Goal: Task Accomplishment & Management: Complete application form

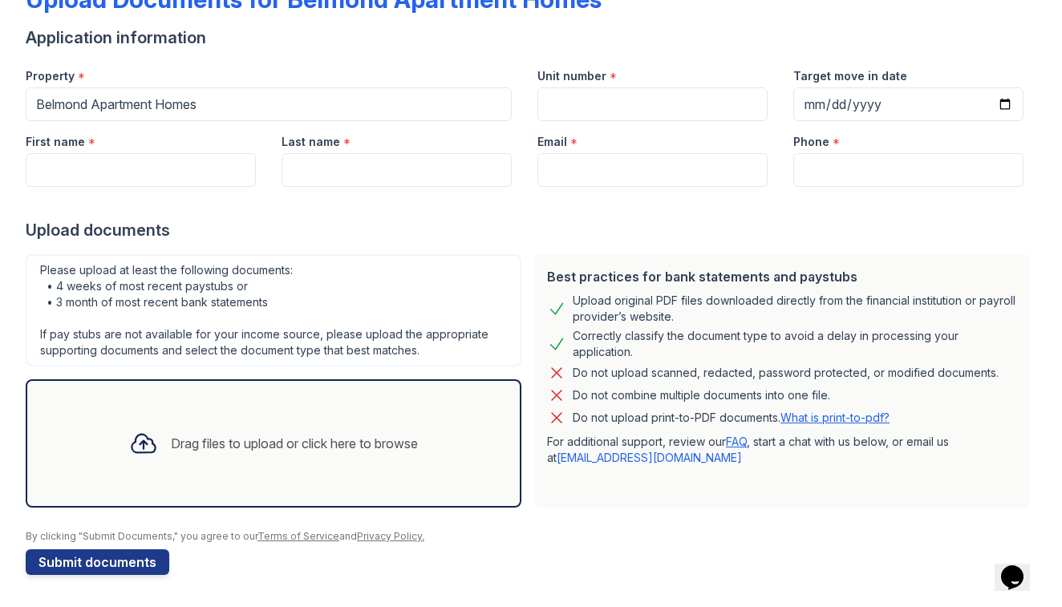
scroll to position [108, 0]
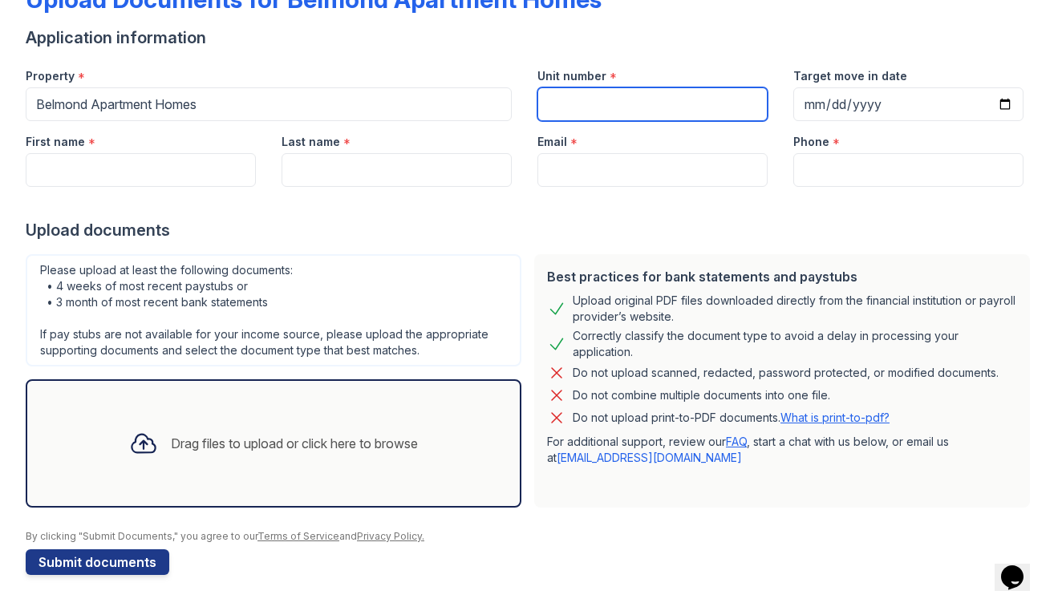
click at [557, 102] on input "Unit number" at bounding box center [653, 104] width 230 height 34
type input "9207"
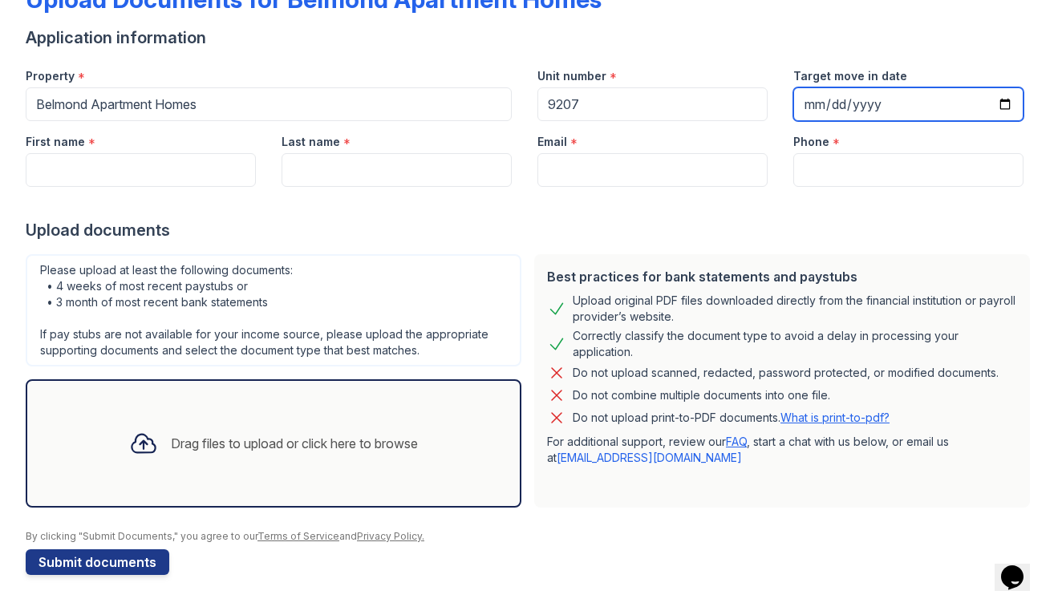
click at [834, 105] on input "Target move in date" at bounding box center [908, 104] width 230 height 34
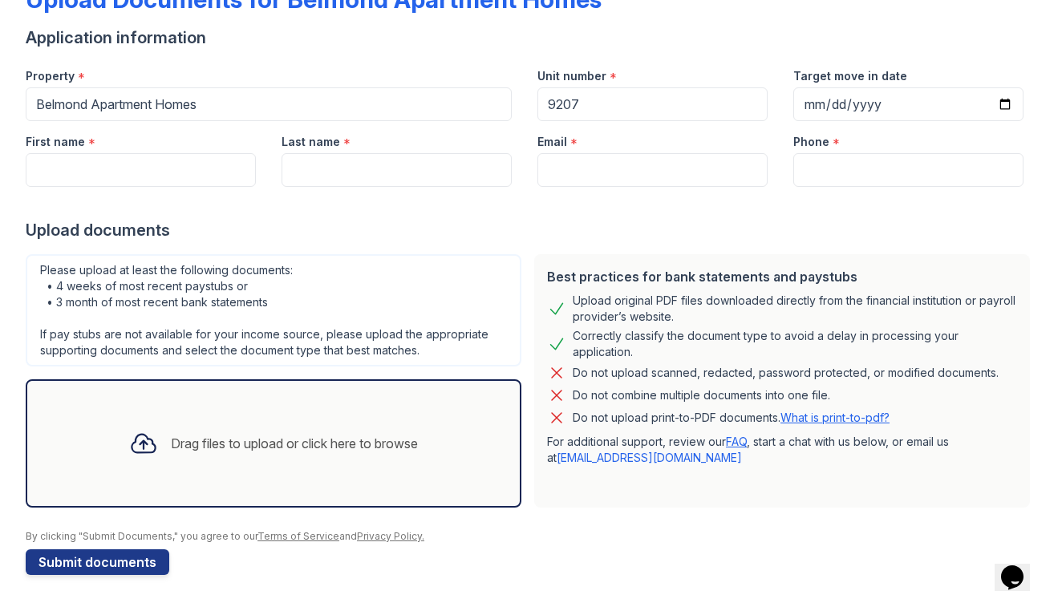
click at [888, 54] on form "Application information Property * [GEOGRAPHIC_DATA] Homes Unit number * 9207 T…" at bounding box center [531, 300] width 1011 height 549
click at [47, 189] on div at bounding box center [531, 203] width 1011 height 32
type input "[PERSON_NAME]"
type input "[EMAIL_ADDRESS][DOMAIN_NAME]"
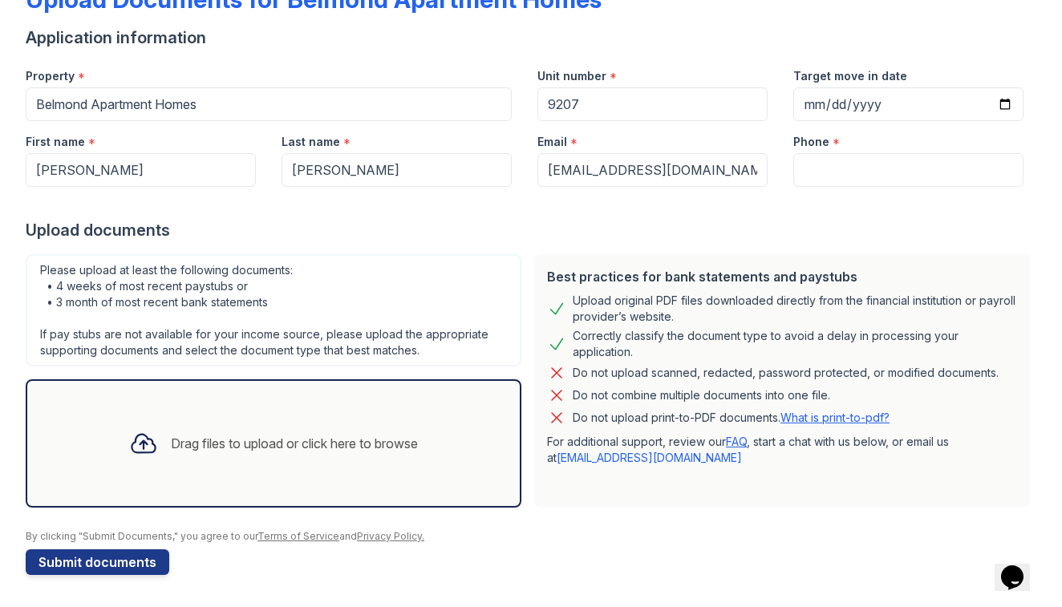
click at [119, 170] on input "[PERSON_NAME]" at bounding box center [141, 170] width 230 height 34
type input "5124131350"
click at [749, 220] on div "Upload documents" at bounding box center [531, 230] width 1011 height 22
click at [171, 442] on div "Drag files to upload or click here to browse" at bounding box center [294, 443] width 247 height 19
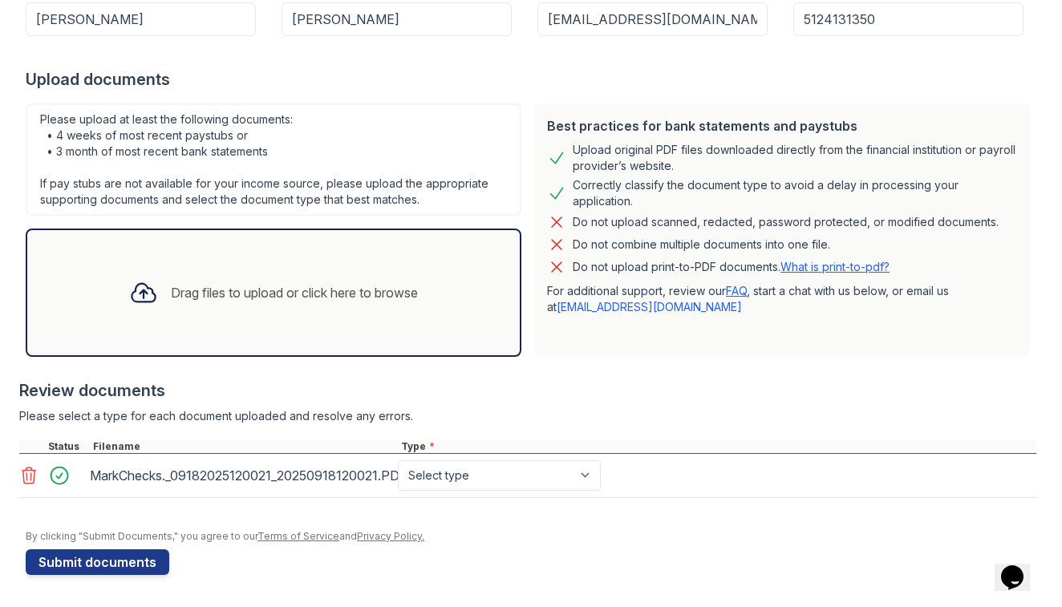
scroll to position [259, 0]
click at [104, 560] on button "Submit documents" at bounding box center [98, 563] width 144 height 26
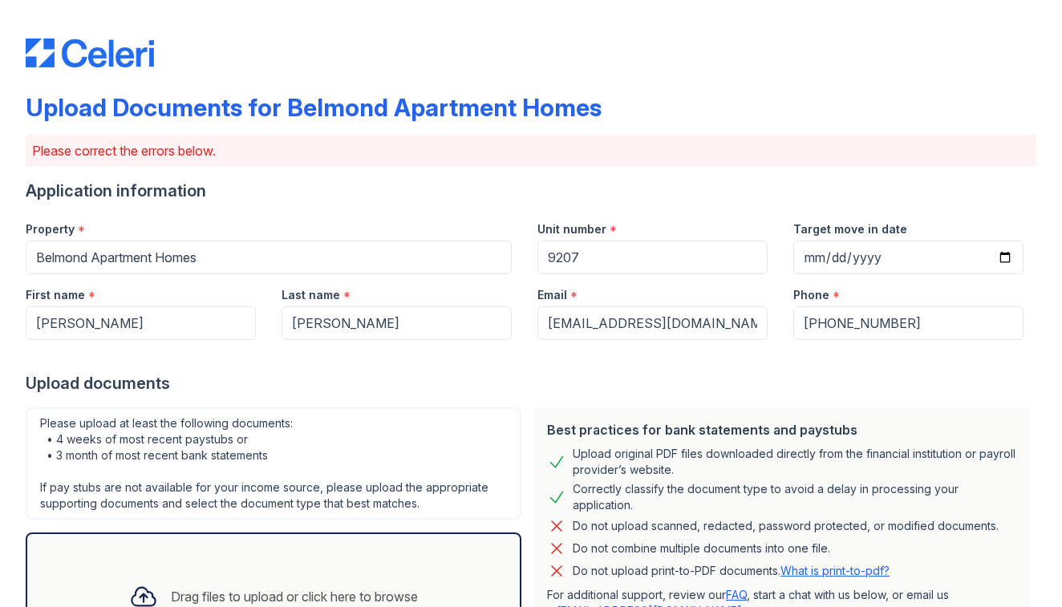
scroll to position [346, 0]
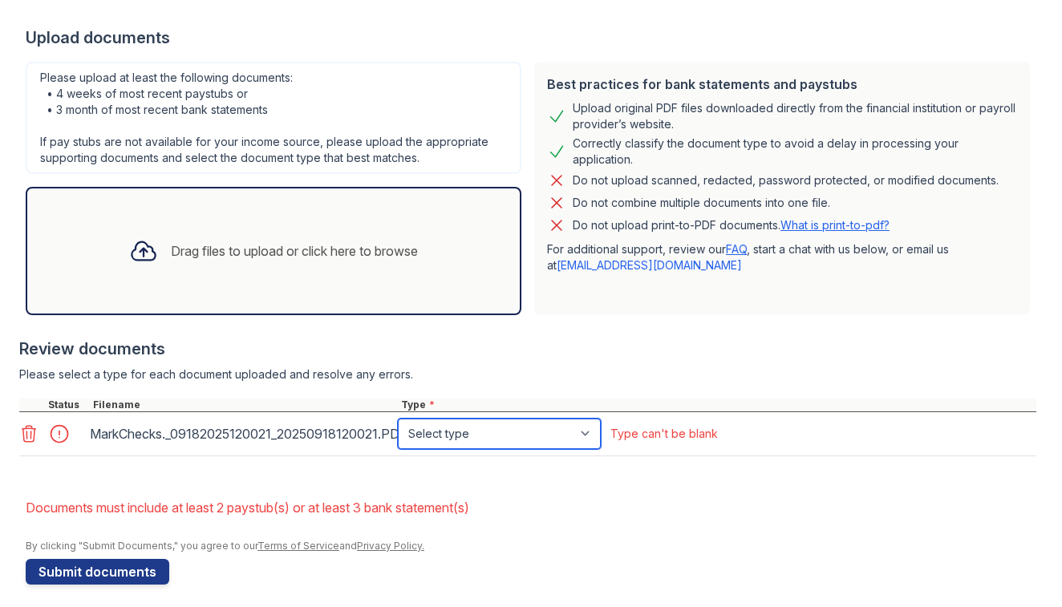
select select "paystub"
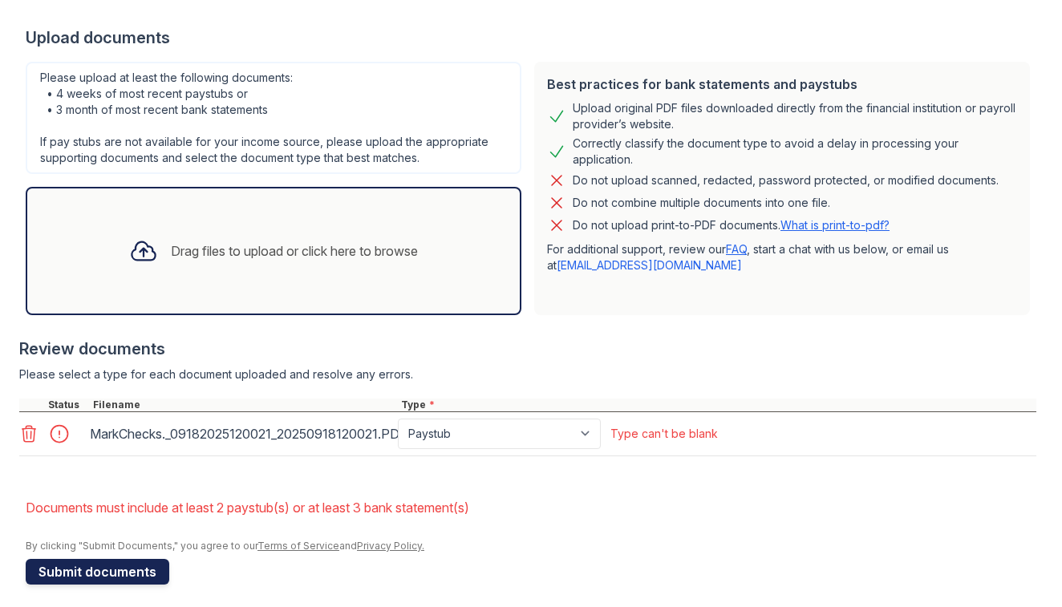
click at [120, 569] on button "Submit documents" at bounding box center [98, 572] width 144 height 26
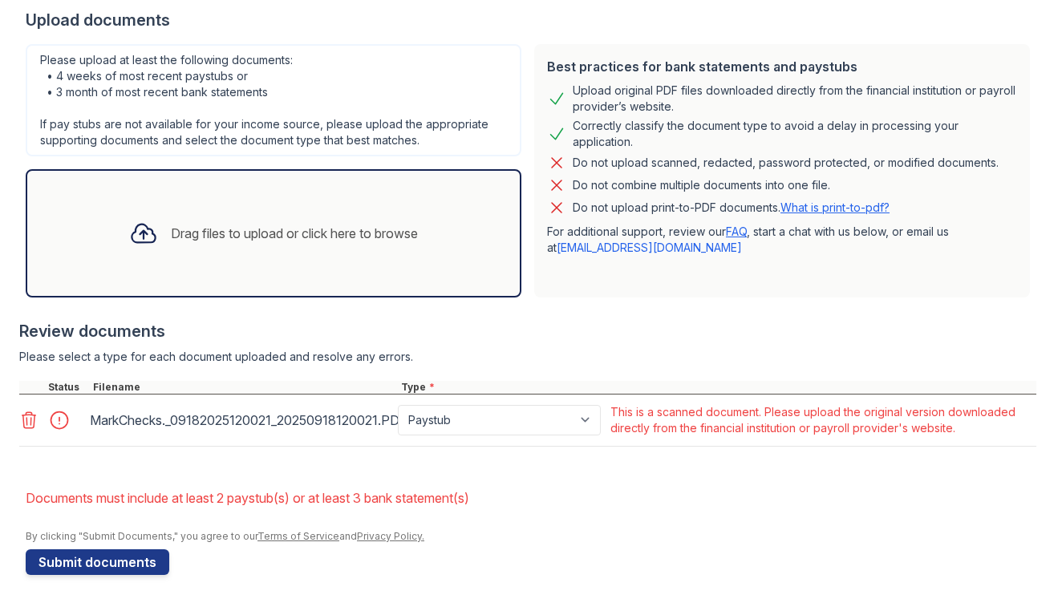
scroll to position [363, 0]
click at [171, 237] on div "Drag files to upload or click here to browse" at bounding box center [294, 233] width 247 height 19
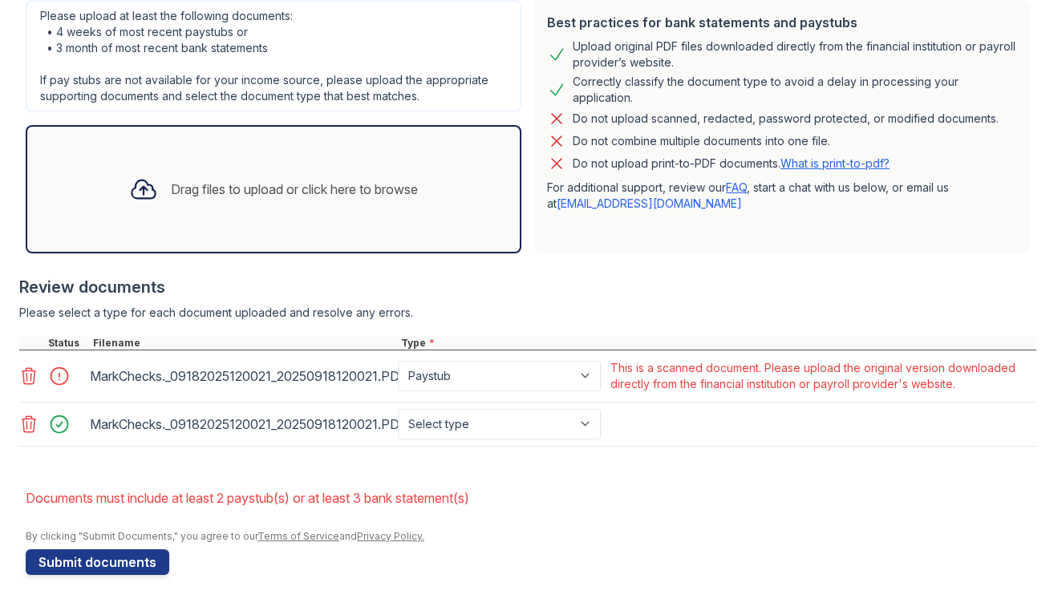
scroll to position [0, 0]
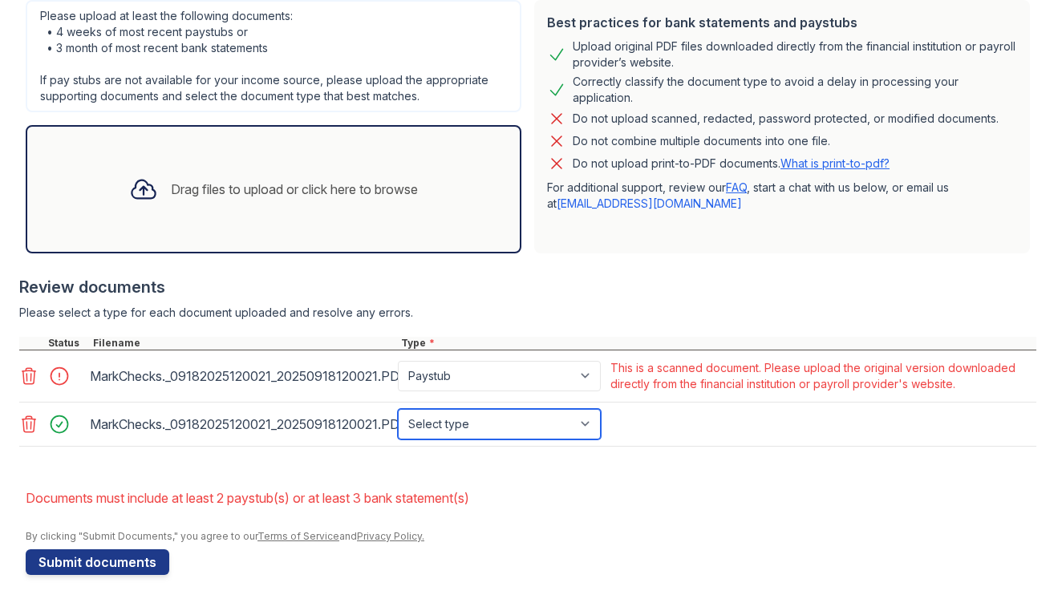
select select "paystub"
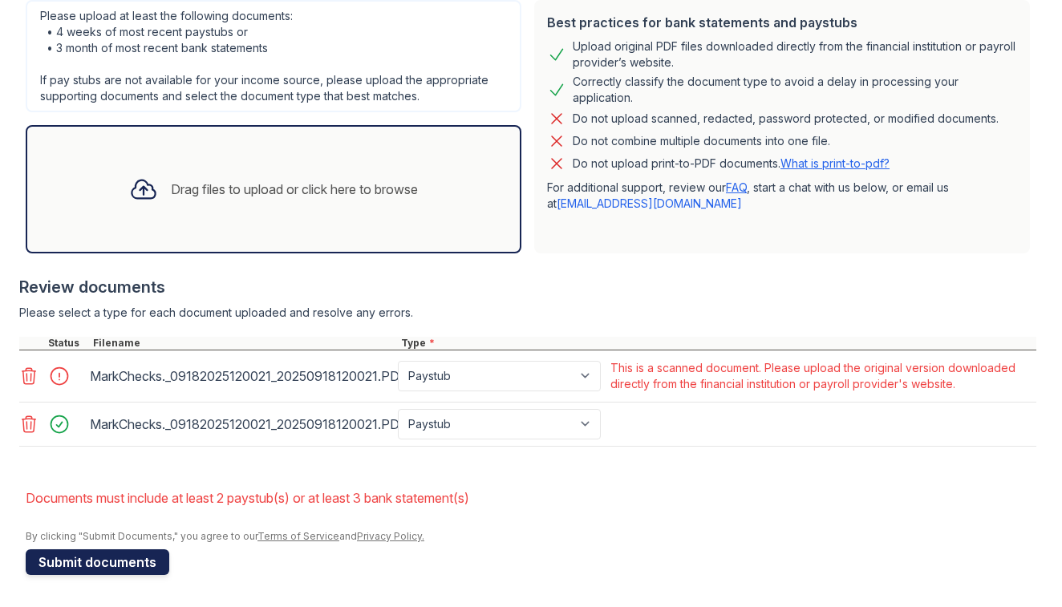
click at [80, 562] on button "Submit documents" at bounding box center [98, 563] width 144 height 26
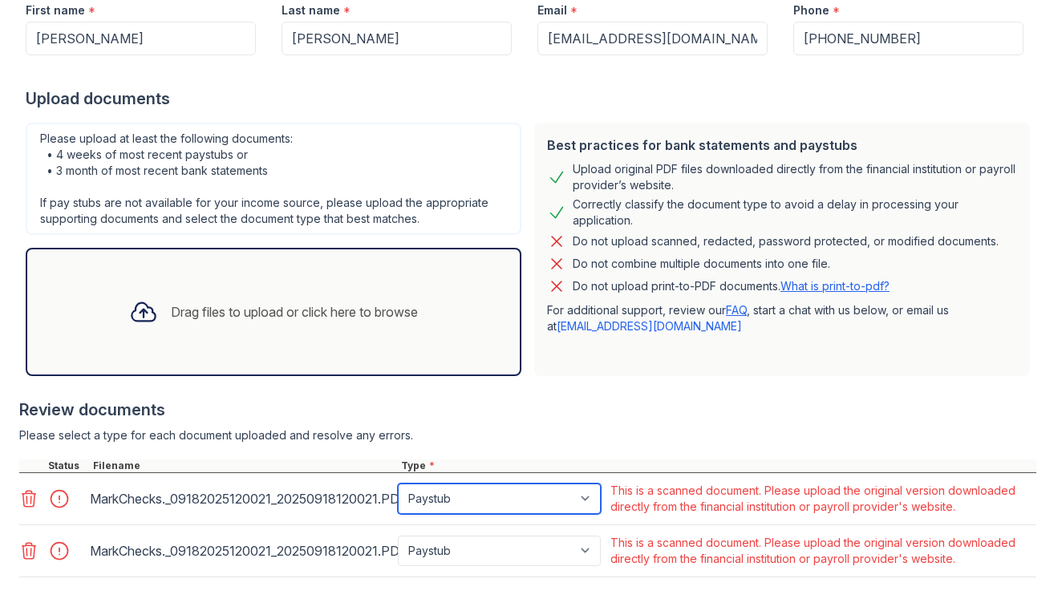
scroll to position [311, 0]
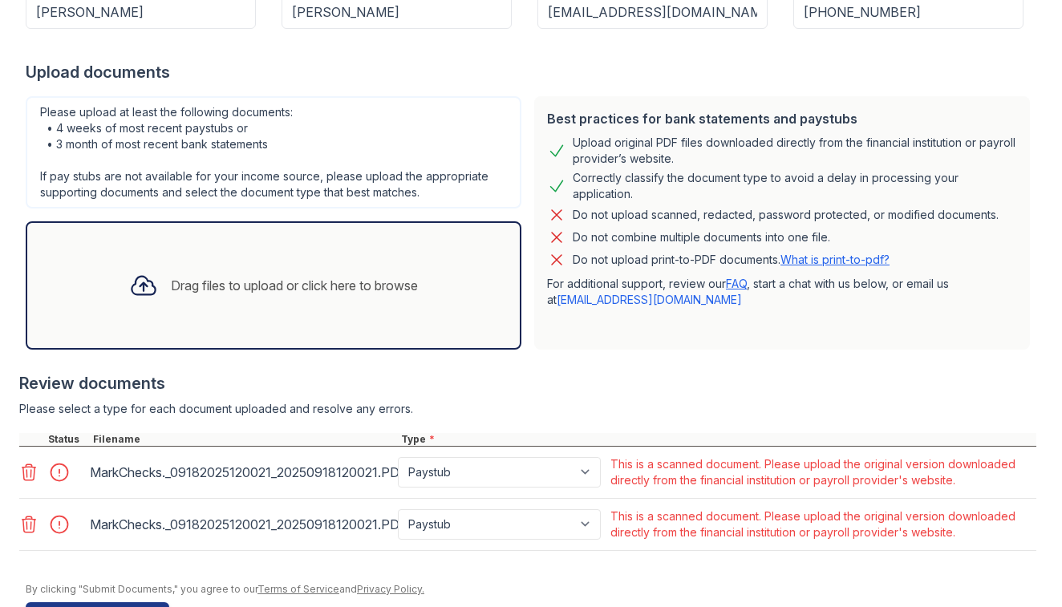
click at [818, 258] on link "What is print-to-pdf?" at bounding box center [835, 260] width 109 height 14
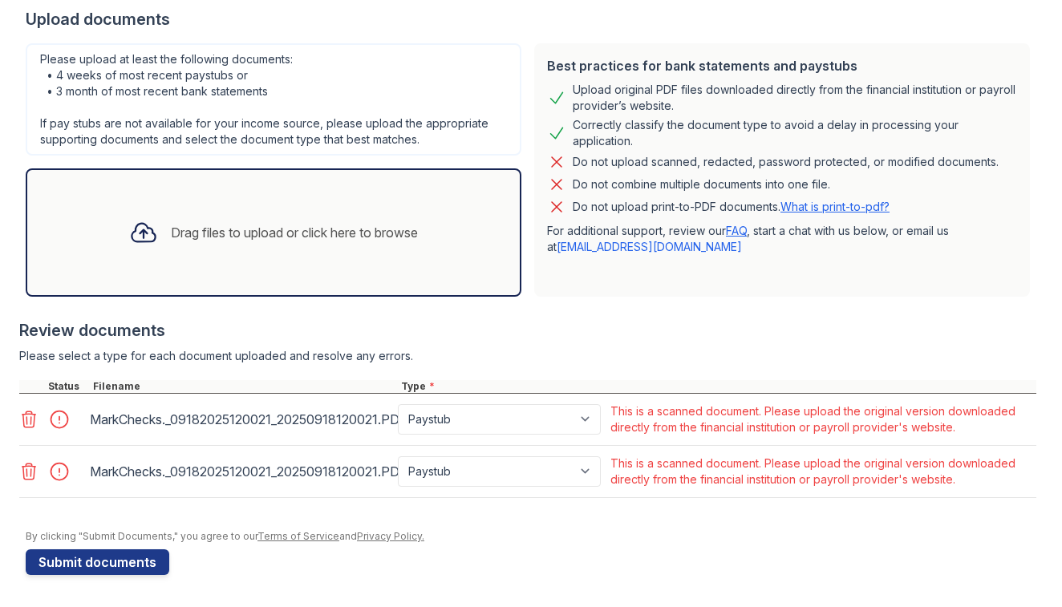
scroll to position [0, 0]
